Goal: Information Seeking & Learning: Learn about a topic

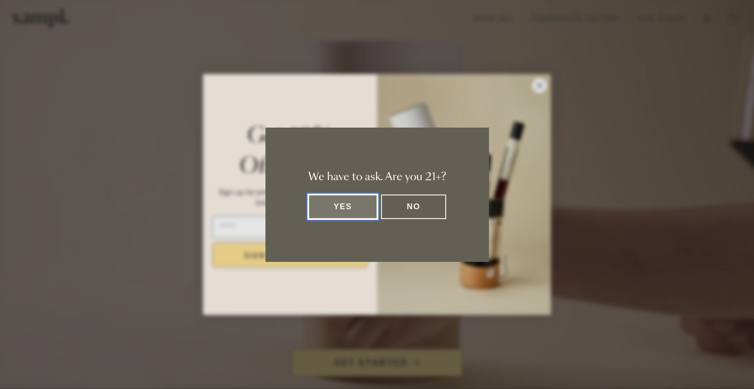
click at [361, 209] on button "Yes" at bounding box center [343, 206] width 70 height 25
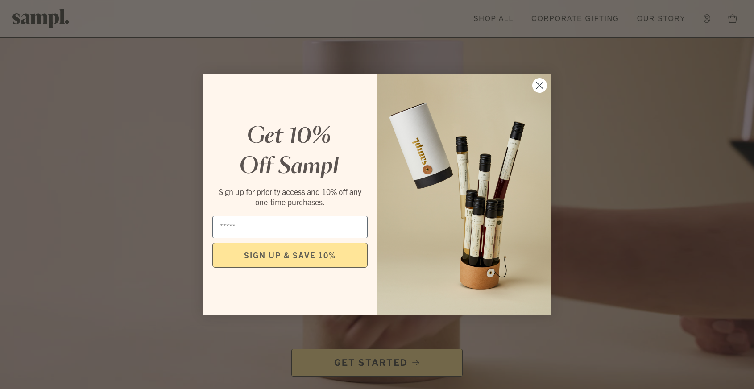
click at [541, 84] on icon "Close dialog" at bounding box center [539, 85] width 6 height 6
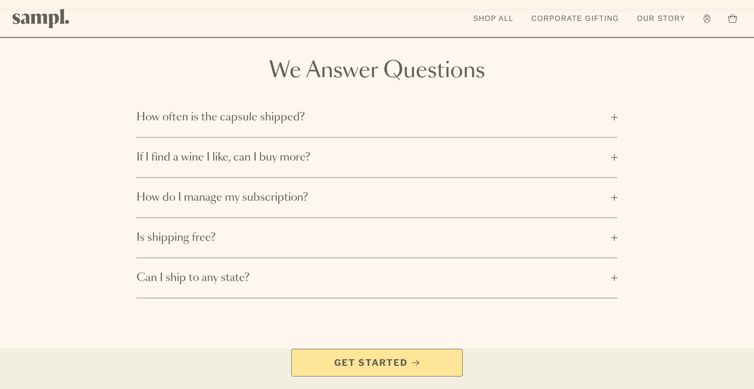
scroll to position [1405, 0]
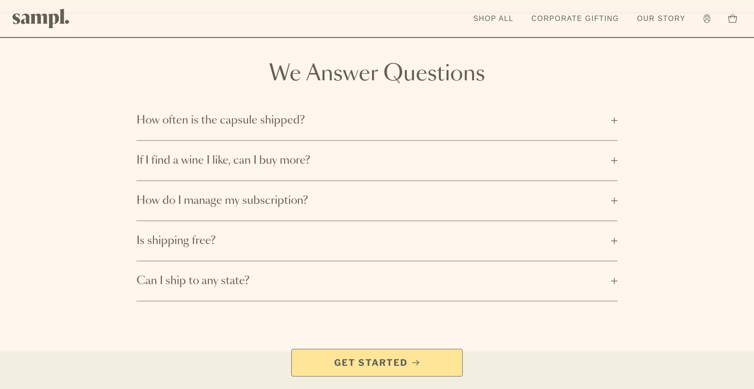
click at [311, 157] on button "If I find a wine I like, can I buy more?" at bounding box center [376, 160] width 481 height 39
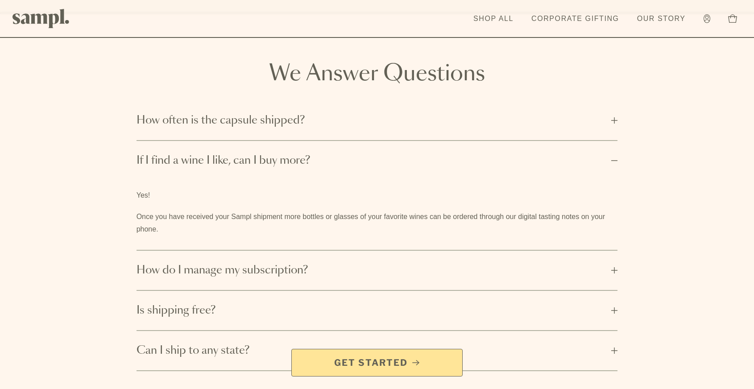
click at [311, 157] on button "If I find a wine I like, can I buy more?" at bounding box center [376, 160] width 481 height 39
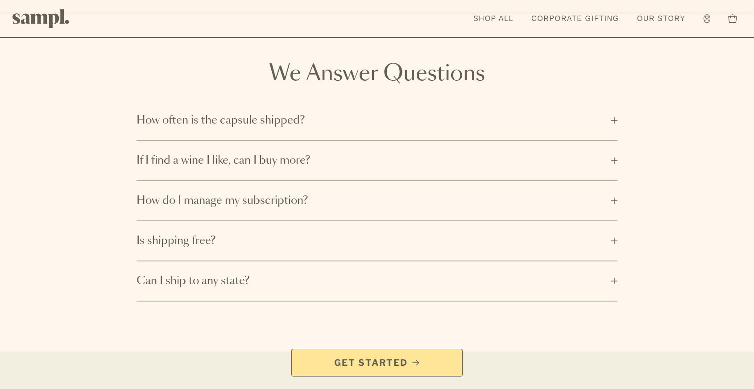
click at [256, 234] on span "Is shipping free?" at bounding box center [371, 241] width 470 height 14
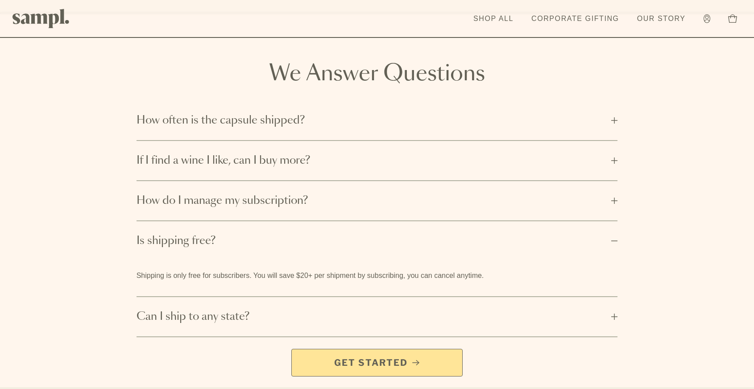
click at [324, 234] on span "Is shipping free?" at bounding box center [371, 241] width 470 height 14
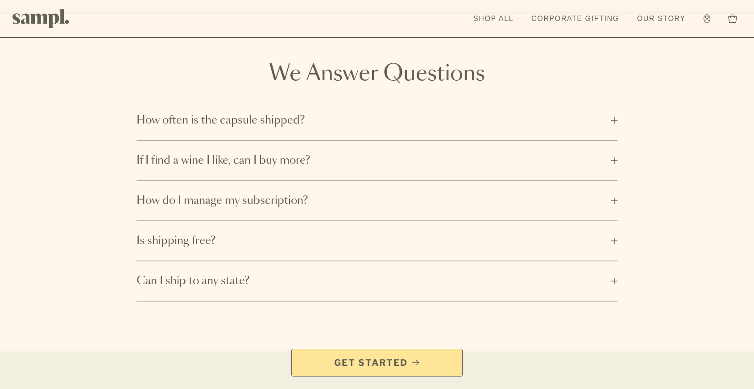
click at [287, 274] on span "Can I ship to any state?" at bounding box center [371, 281] width 470 height 14
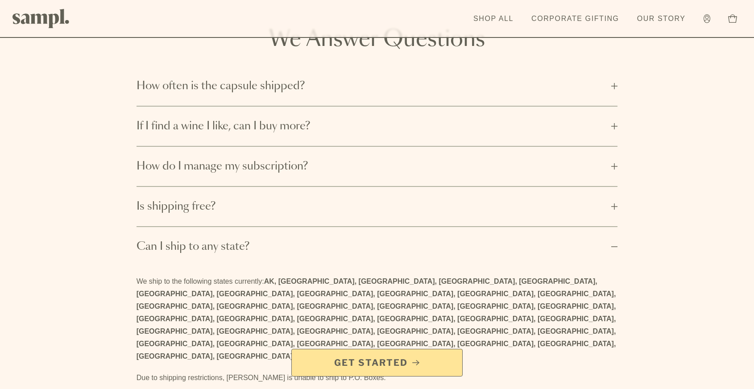
scroll to position [1447, 0]
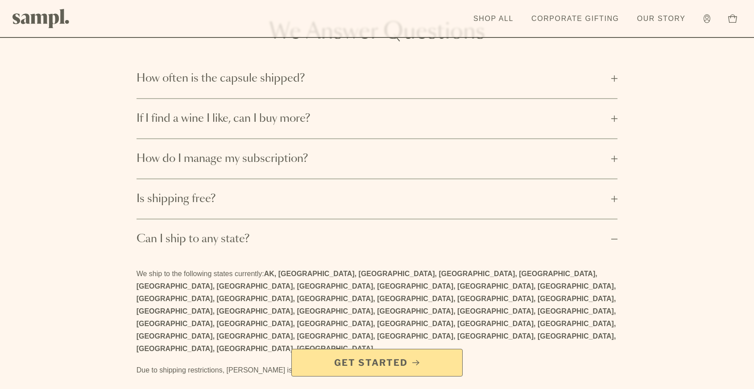
drag, startPoint x: 316, startPoint y: 274, endPoint x: 266, endPoint y: 265, distance: 50.3
click at [266, 268] on p "We ship to the following states currently: AK, AZ, CA, CO, DC, FL, GA, HI, IA, …" at bounding box center [376, 311] width 481 height 87
copy strong "AK, AZ, CA, CO, DC, FL, GA, HI, IA, ID, IL, KY, MA, MD, ME, MI, MN, MO, NC, ND,…"
click at [280, 234] on button "Can I ship to any state?" at bounding box center [376, 238] width 481 height 39
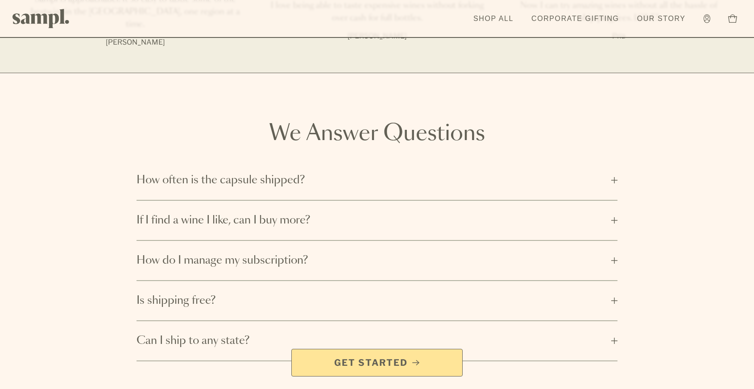
scroll to position [1336, 0]
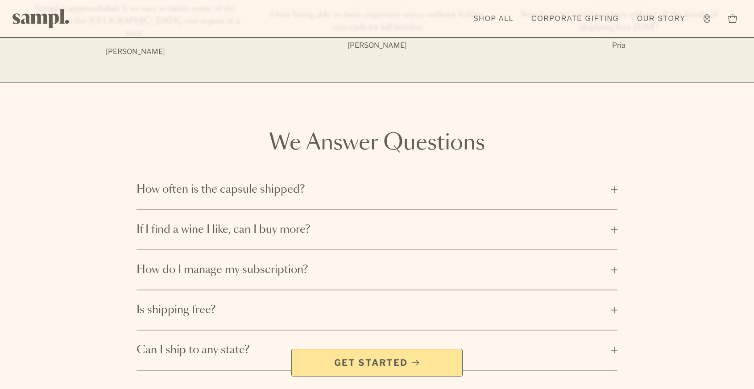
click at [272, 182] on span "How often is the capsule shipped?" at bounding box center [371, 189] width 470 height 14
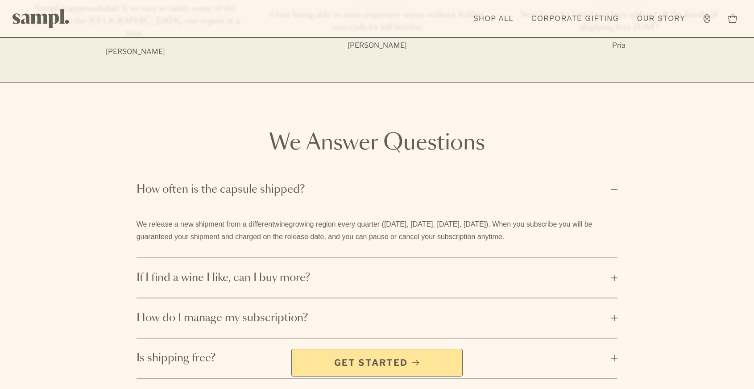
click at [272, 182] on span "How often is the capsule shipped?" at bounding box center [371, 189] width 470 height 14
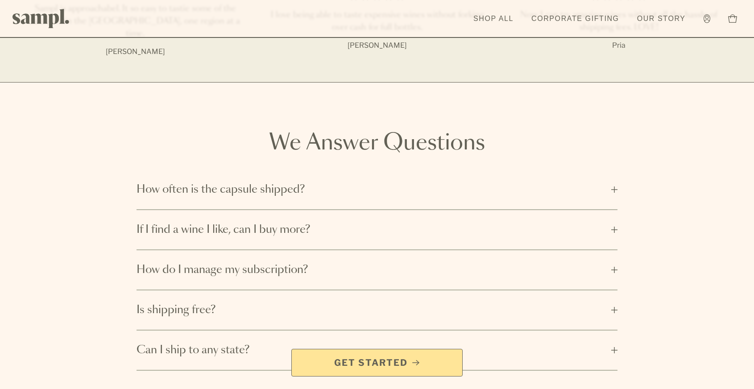
click at [272, 182] on span "How often is the capsule shipped?" at bounding box center [371, 189] width 470 height 14
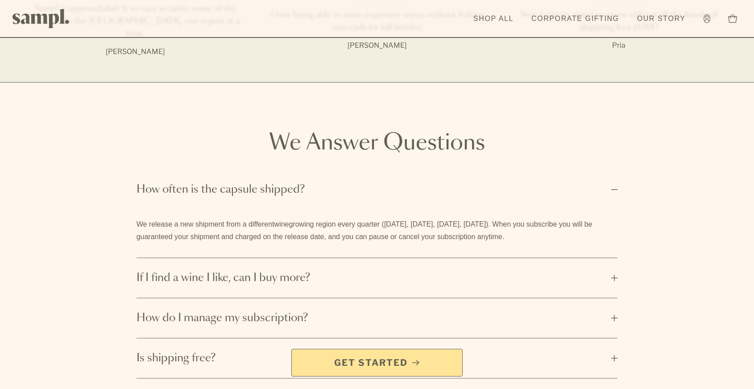
click at [272, 182] on span "How often is the capsule shipped?" at bounding box center [371, 189] width 470 height 14
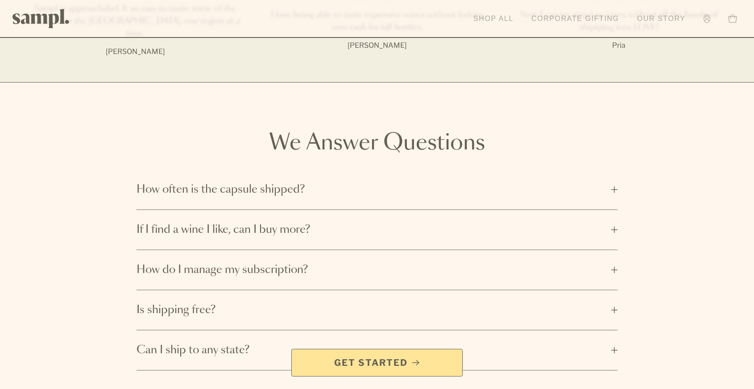
click at [492, 15] on link "Shop All" at bounding box center [493, 19] width 49 height 20
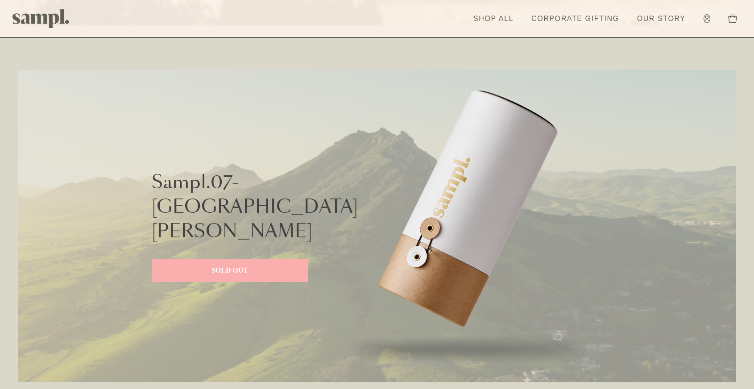
scroll to position [2096, 0]
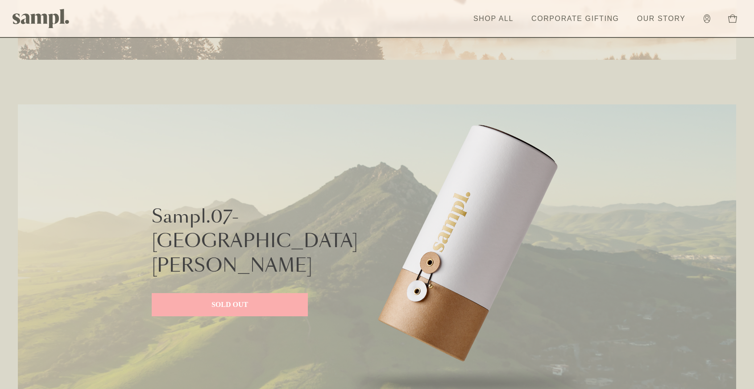
click at [457, 247] on img at bounding box center [468, 260] width 268 height 312
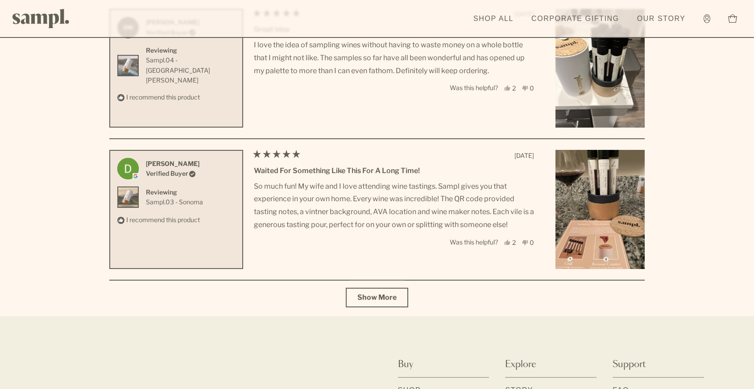
scroll to position [3251, 0]
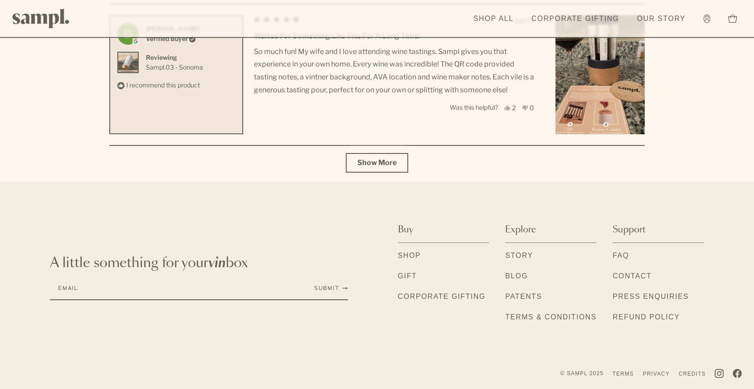
click at [405, 256] on link "Shop" at bounding box center [409, 256] width 23 height 12
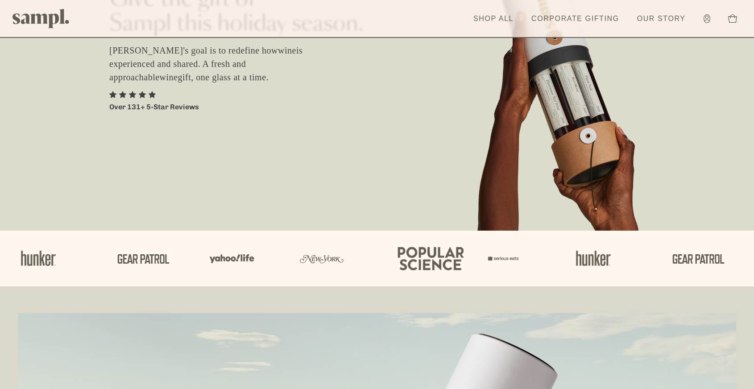
scroll to position [426, 0]
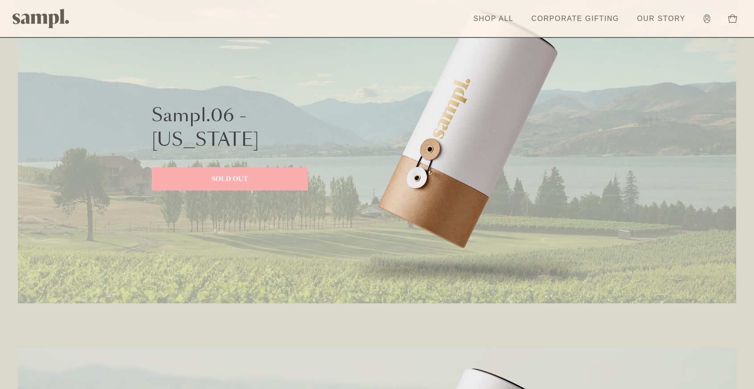
click at [210, 172] on link "SOLD OUT" at bounding box center [230, 178] width 156 height 23
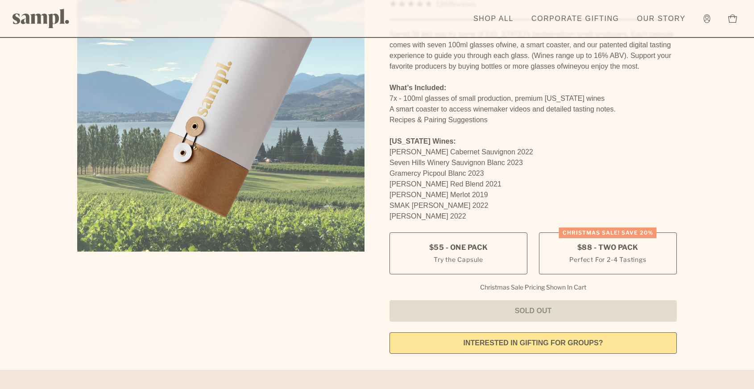
scroll to position [110, 0]
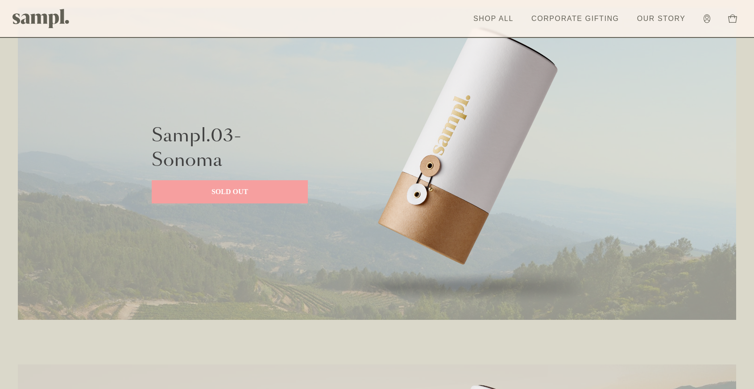
scroll to position [1121, 0]
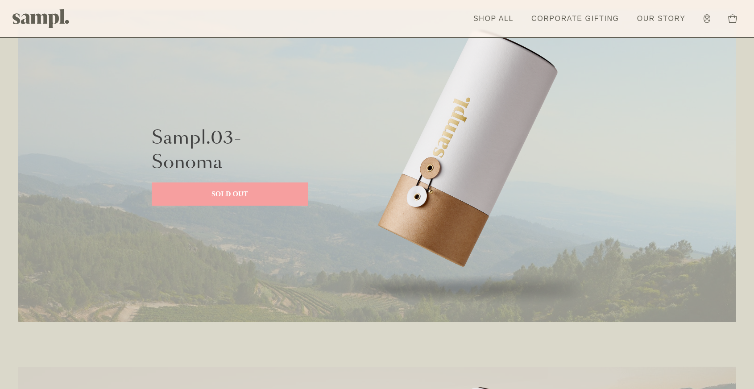
click at [240, 197] on p "SOLD OUT" at bounding box center [230, 194] width 138 height 11
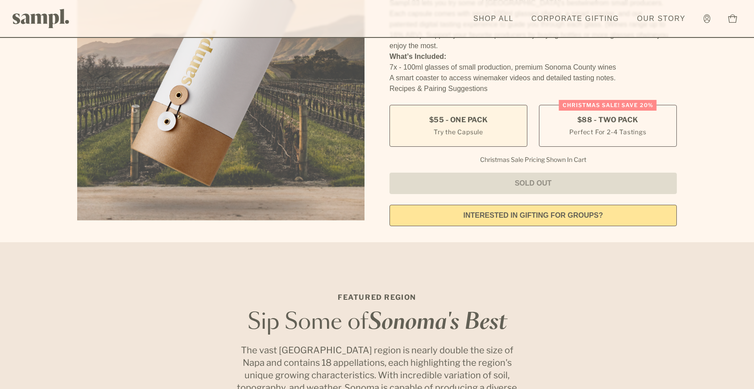
scroll to position [21, 0]
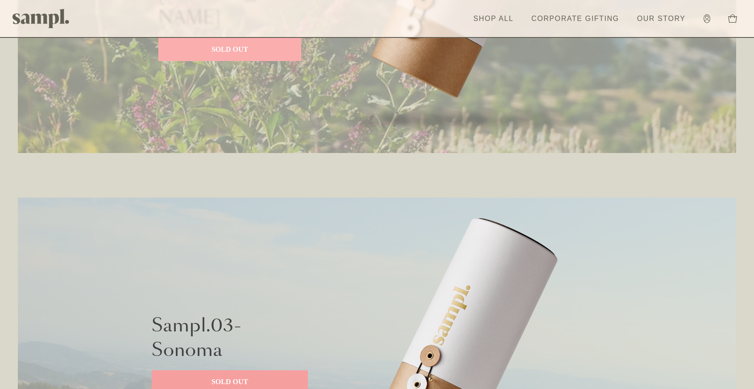
scroll to position [873, 0]
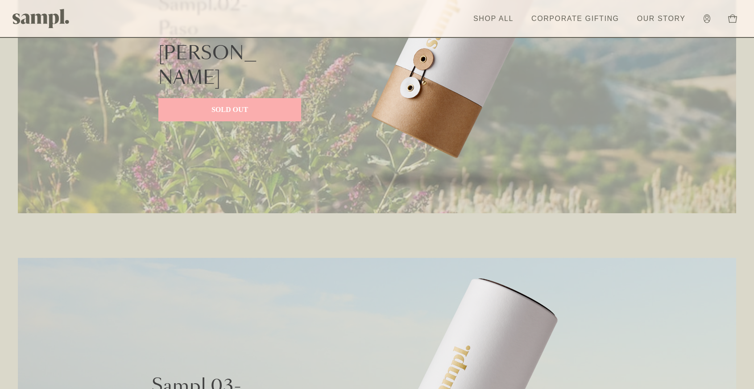
click at [230, 98] on link "SOLD OUT" at bounding box center [229, 109] width 143 height 23
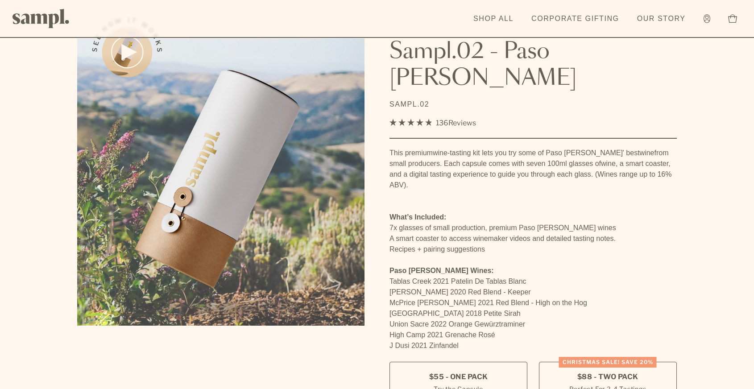
scroll to position [32, 0]
